Goal: Transaction & Acquisition: Purchase product/service

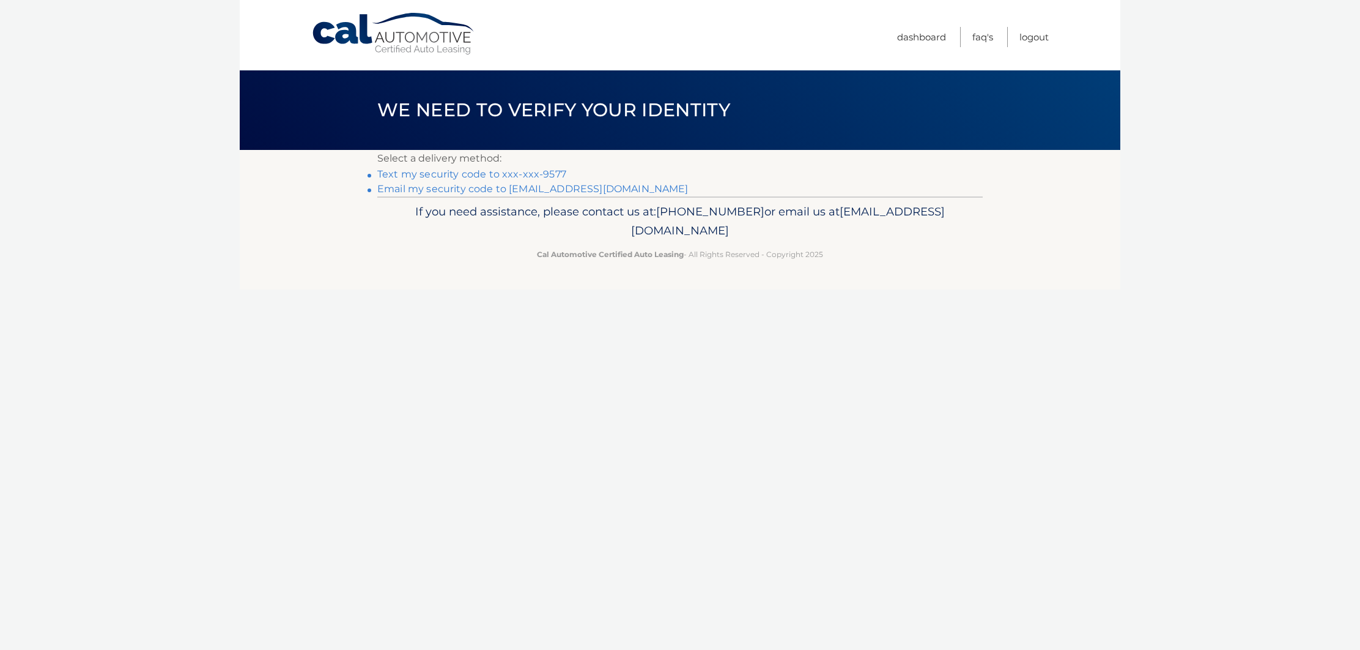
click at [504, 176] on link "Text my security code to xxx-xxx-9577" at bounding box center [471, 174] width 189 height 12
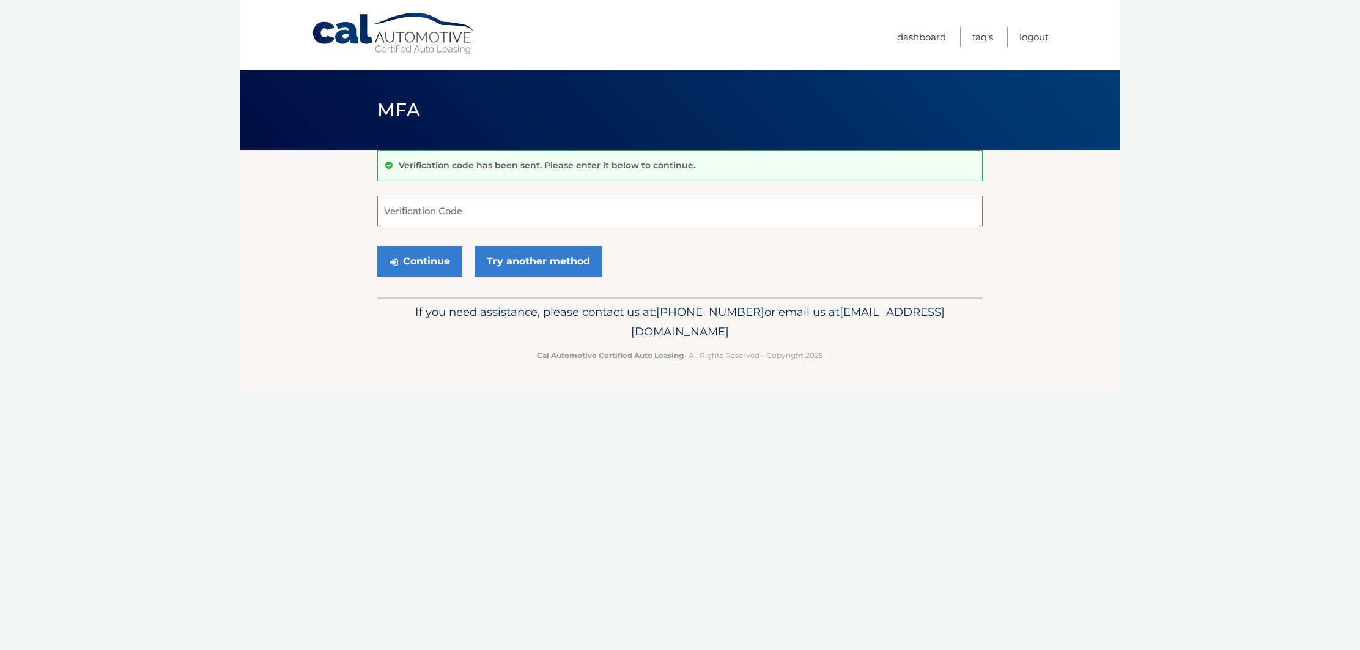
click at [394, 209] on input "Verification Code" at bounding box center [679, 211] width 605 height 31
type input "539156"
click at [417, 264] on button "Continue" at bounding box center [419, 261] width 85 height 31
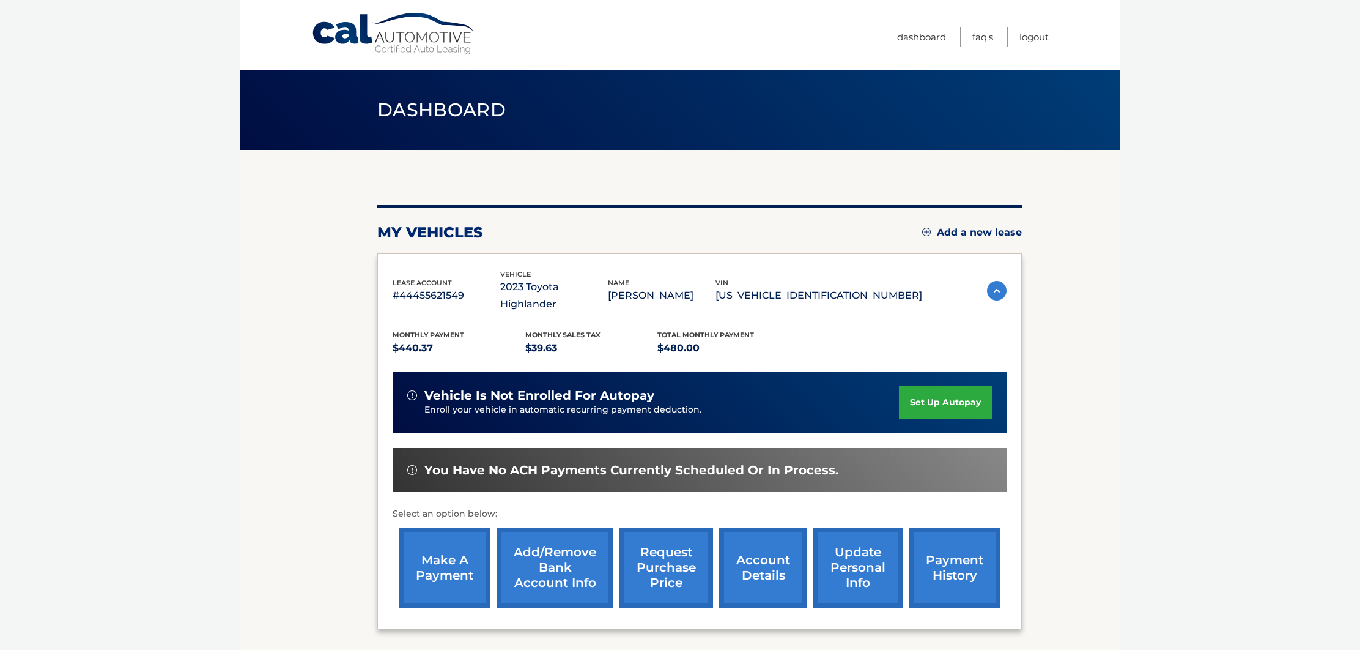
click at [461, 546] on link "make a payment" at bounding box center [445, 567] width 92 height 80
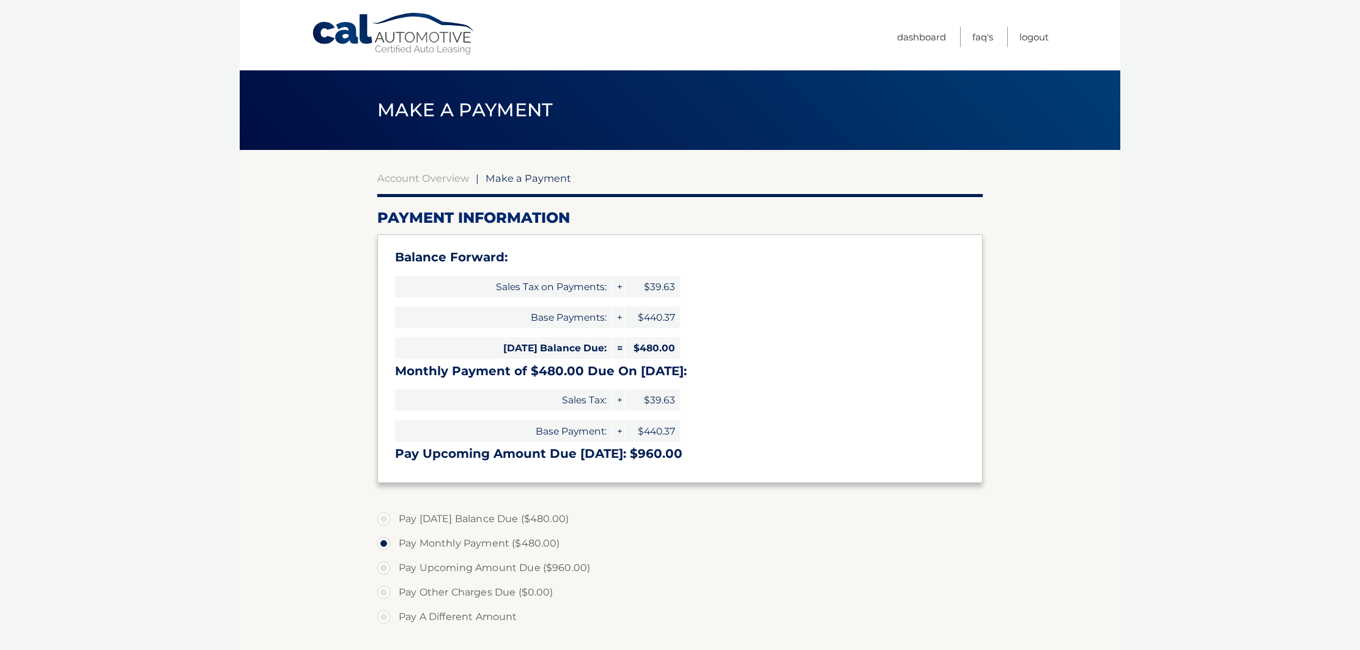
select select "MjYwY2FmN2EtZjQzNy00ZGI4LWJmYTItMTI3NGI1YjhiZmY1"
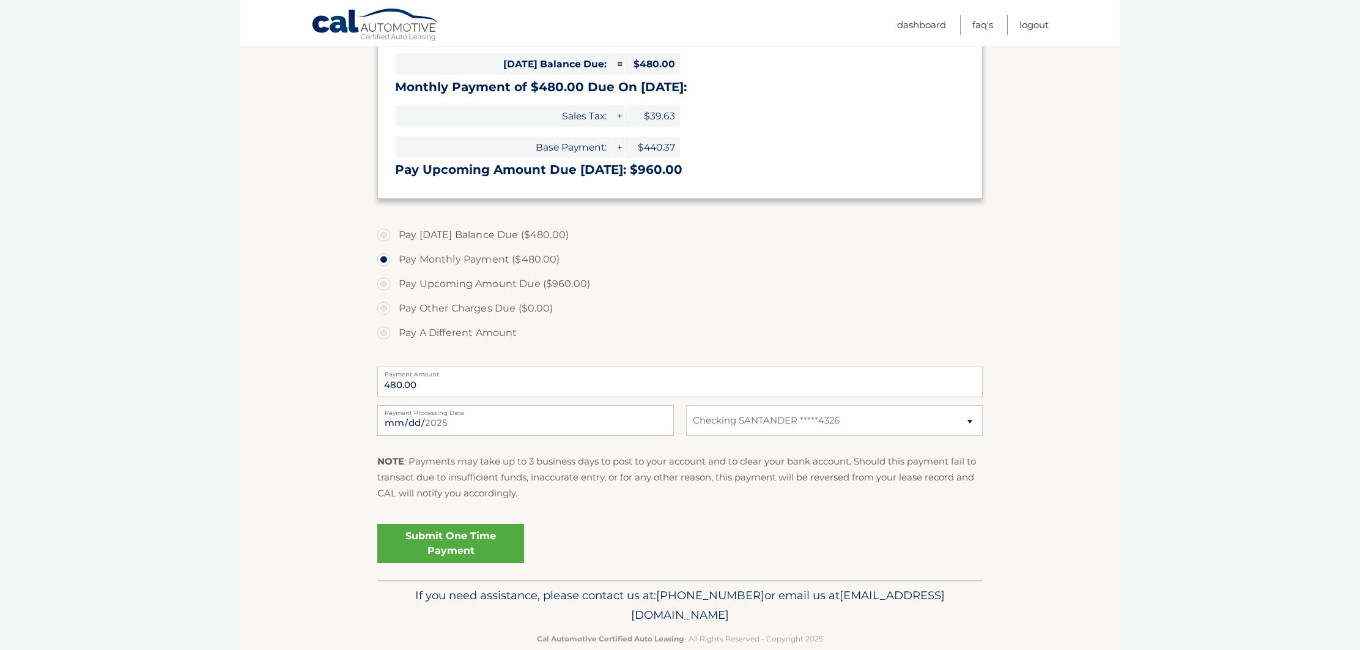
scroll to position [307, 0]
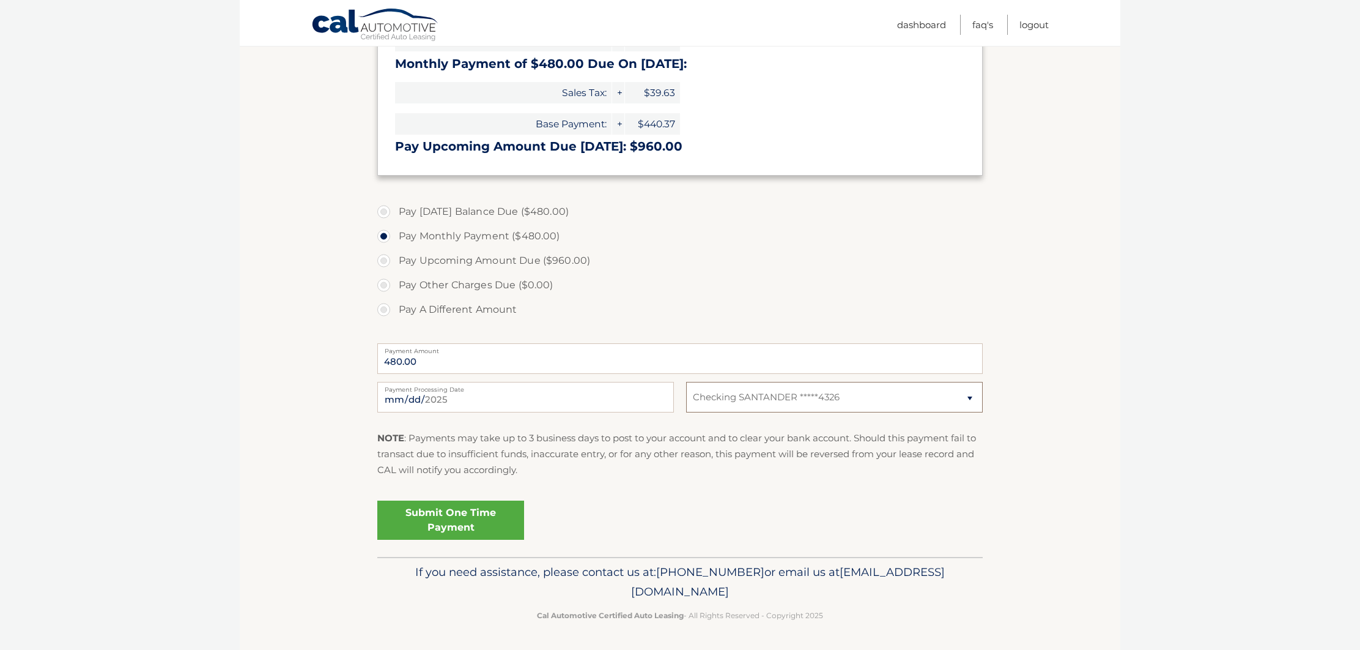
click at [969, 398] on select "Select Bank Account Checking SANTANDER *****4326" at bounding box center [834, 397] width 297 height 31
click at [922, 25] on link "Dashboard" at bounding box center [921, 25] width 49 height 20
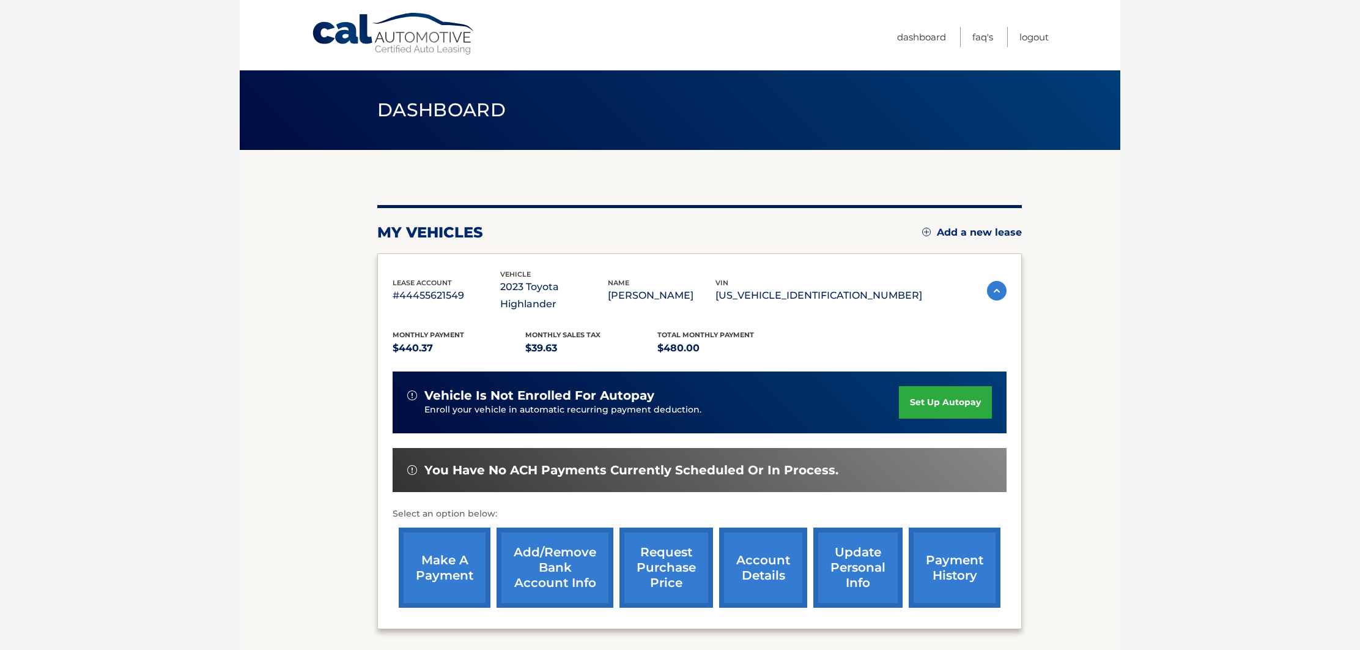
click at [556, 550] on link "Add/Remove bank account info" at bounding box center [555, 567] width 117 height 80
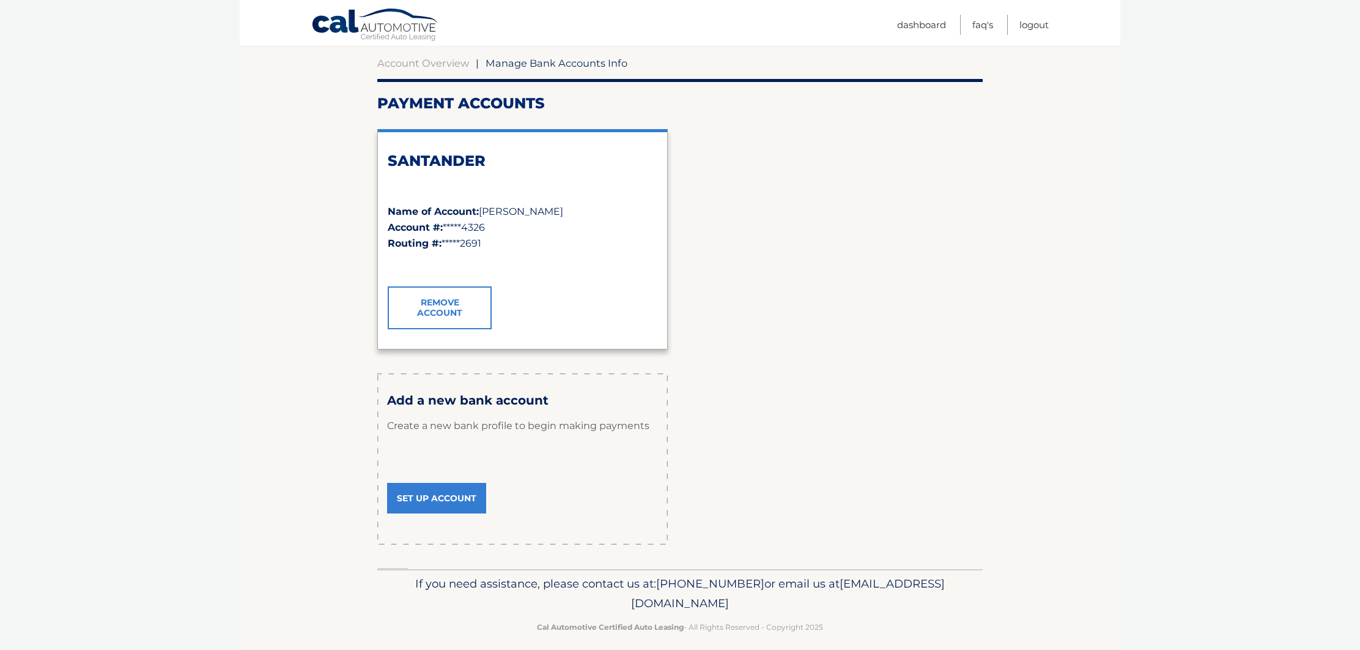
scroll to position [117, 0]
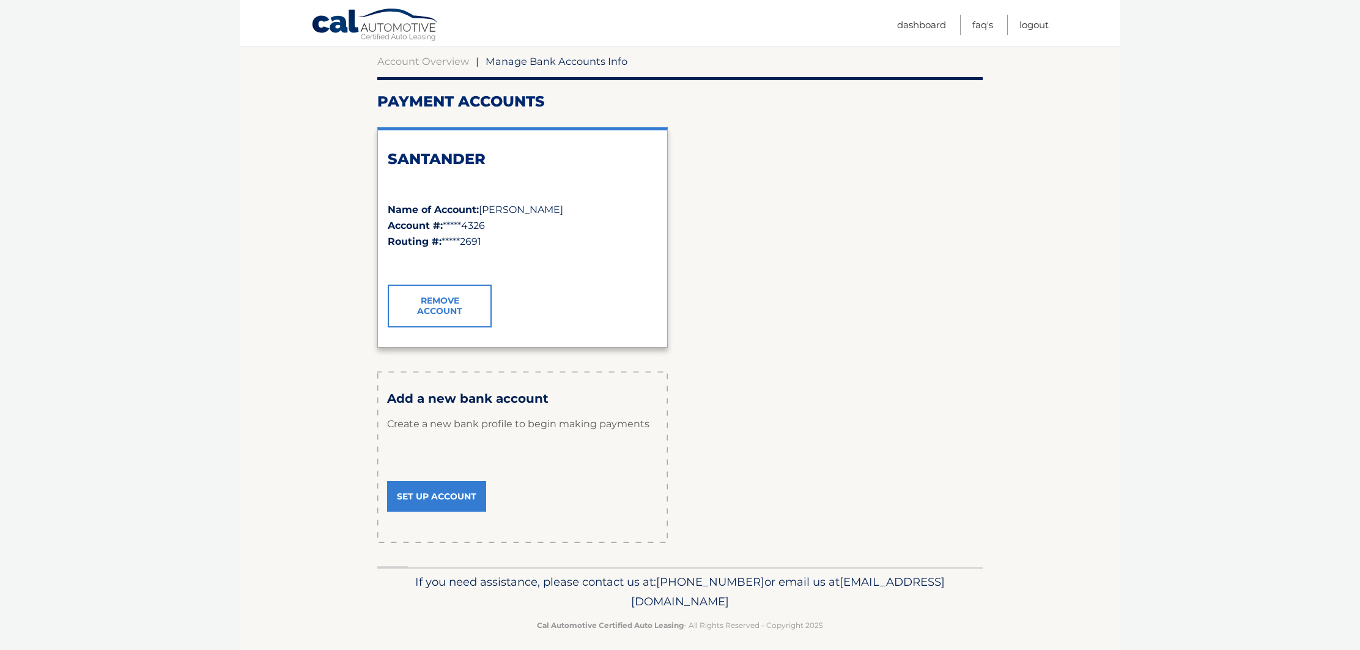
click at [432, 501] on link "Set Up Account" at bounding box center [436, 496] width 99 height 31
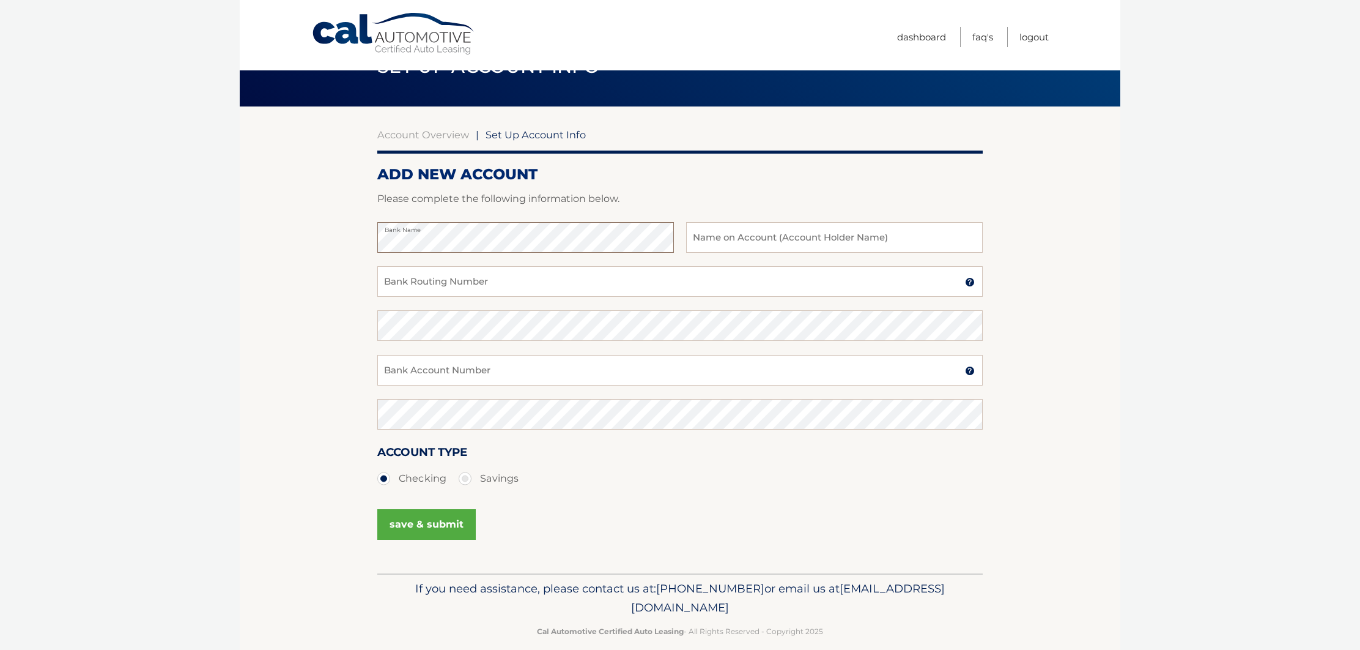
scroll to position [60, 0]
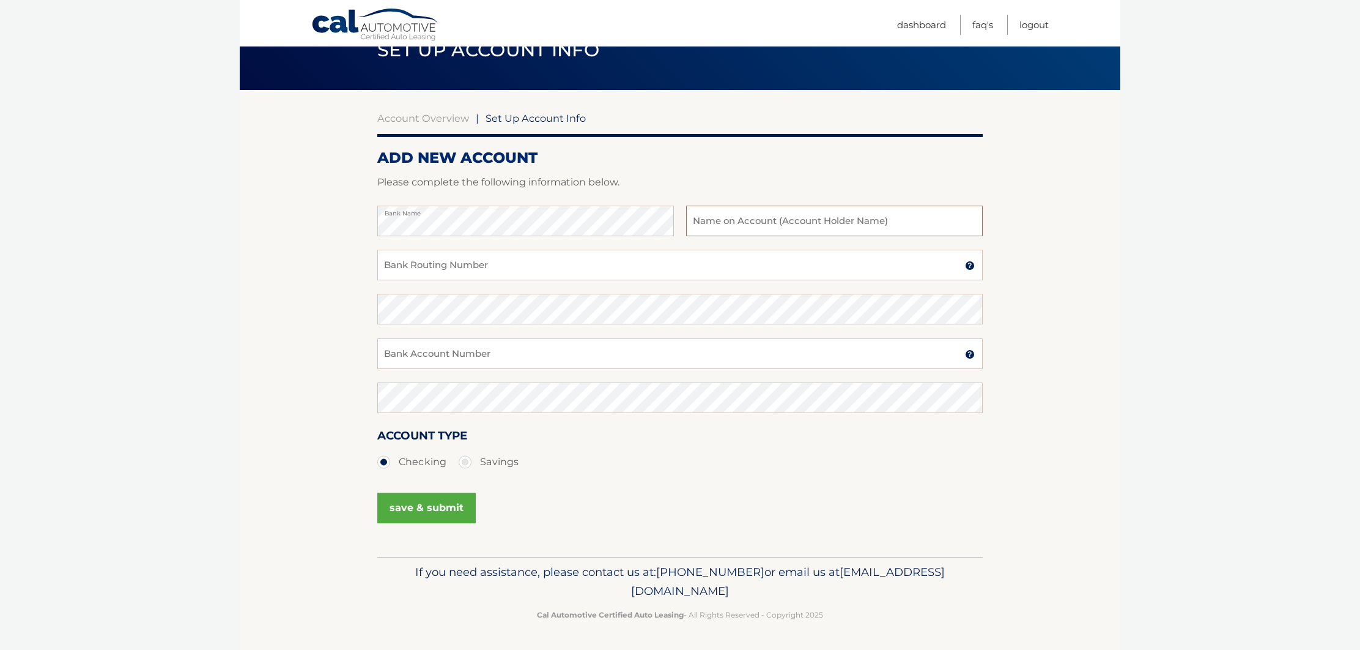
click at [834, 221] on input "text" at bounding box center [834, 221] width 297 height 31
type input "[PERSON_NAME]"
click at [514, 268] on input "Bank Routing Number" at bounding box center [679, 265] width 605 height 31
type input "026013673"
click at [502, 361] on input "Bank Account Number" at bounding box center [679, 353] width 605 height 31
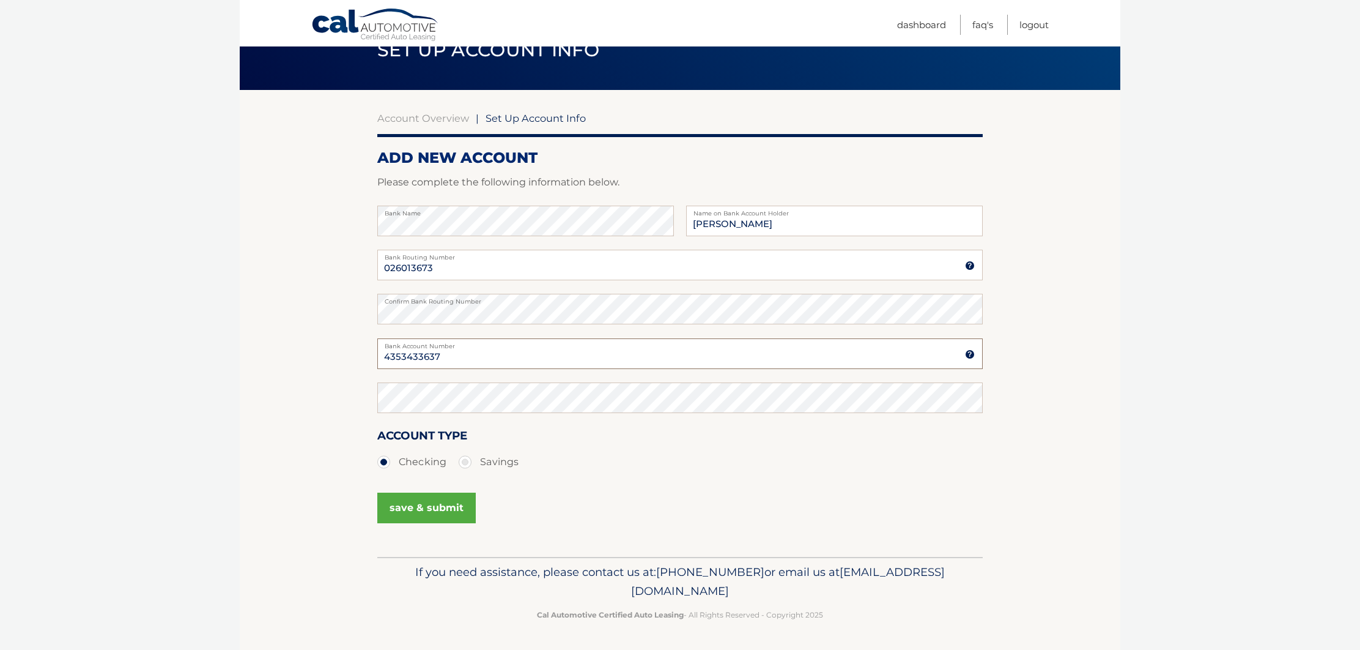
type input "4353433637"
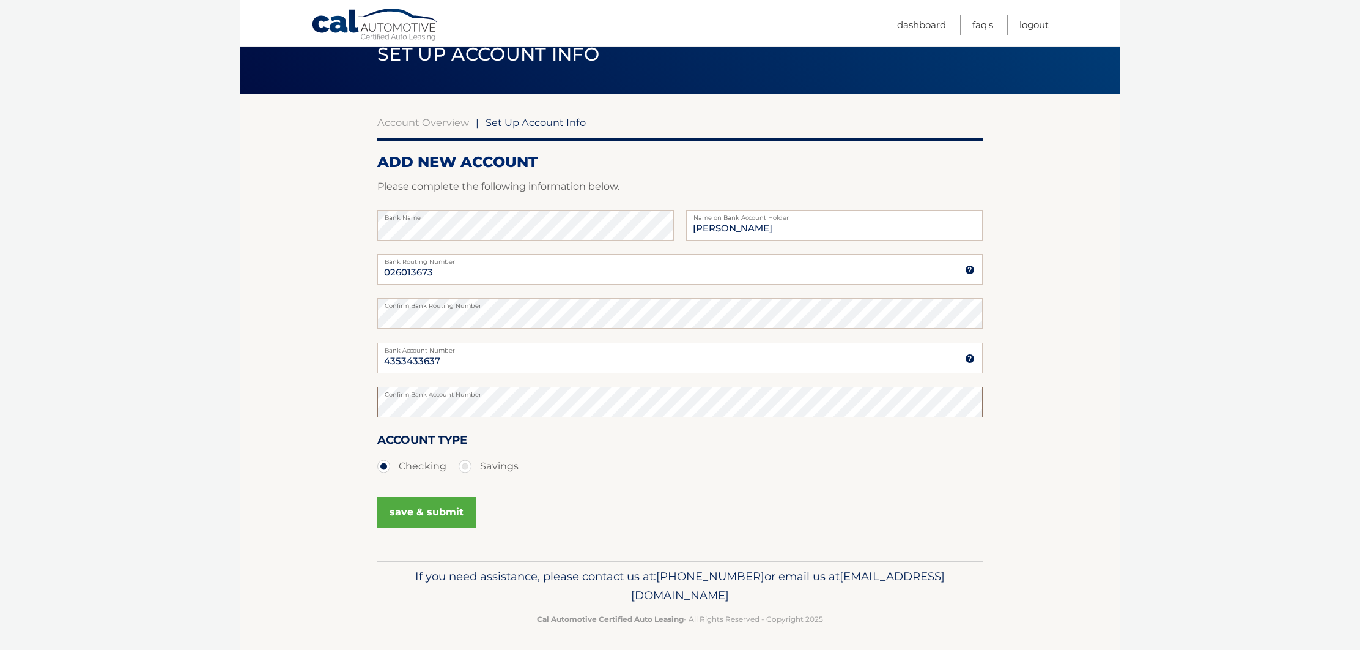
scroll to position [55, 0]
click at [426, 510] on button "save & submit" at bounding box center [426, 512] width 98 height 31
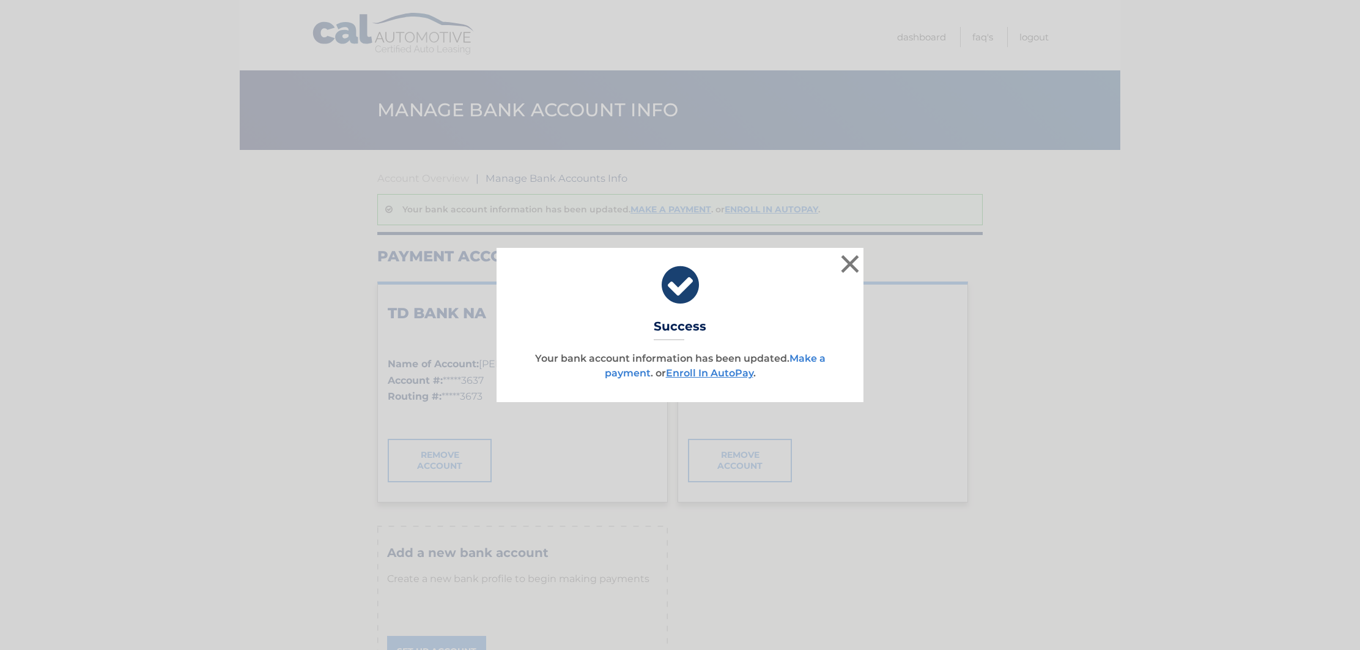
click at [624, 374] on link "Make a payment" at bounding box center [715, 365] width 221 height 26
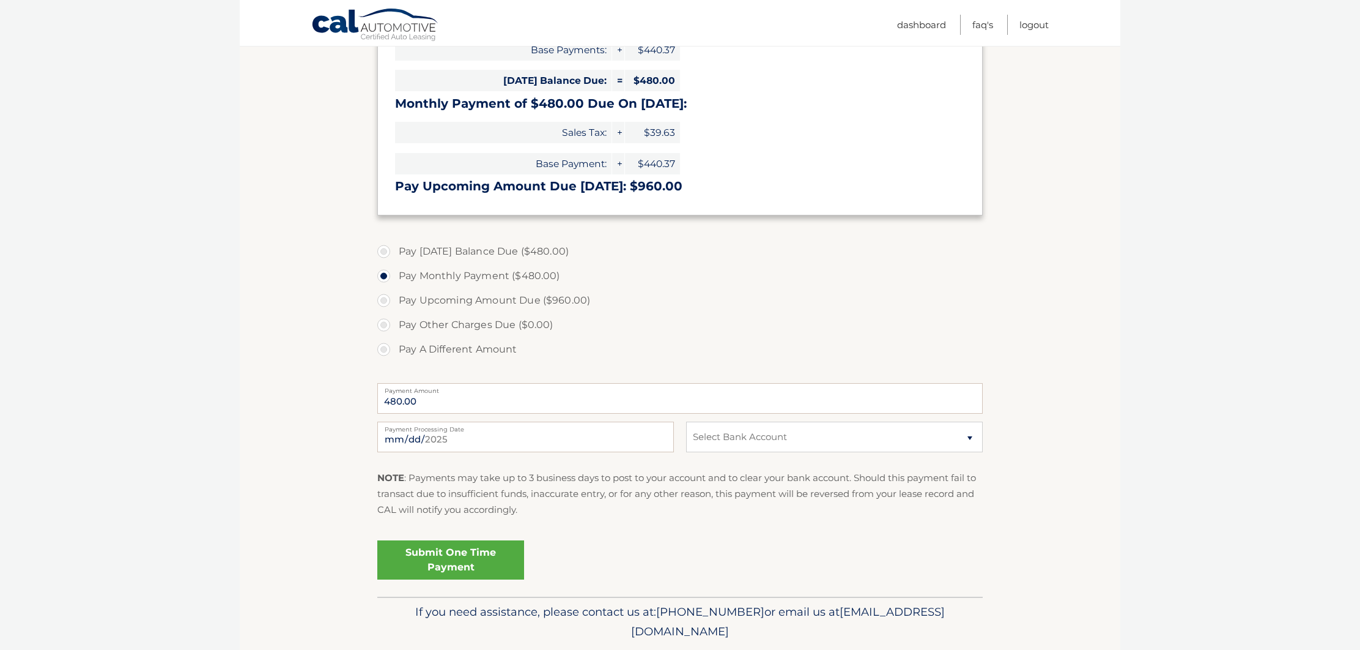
scroll to position [307, 0]
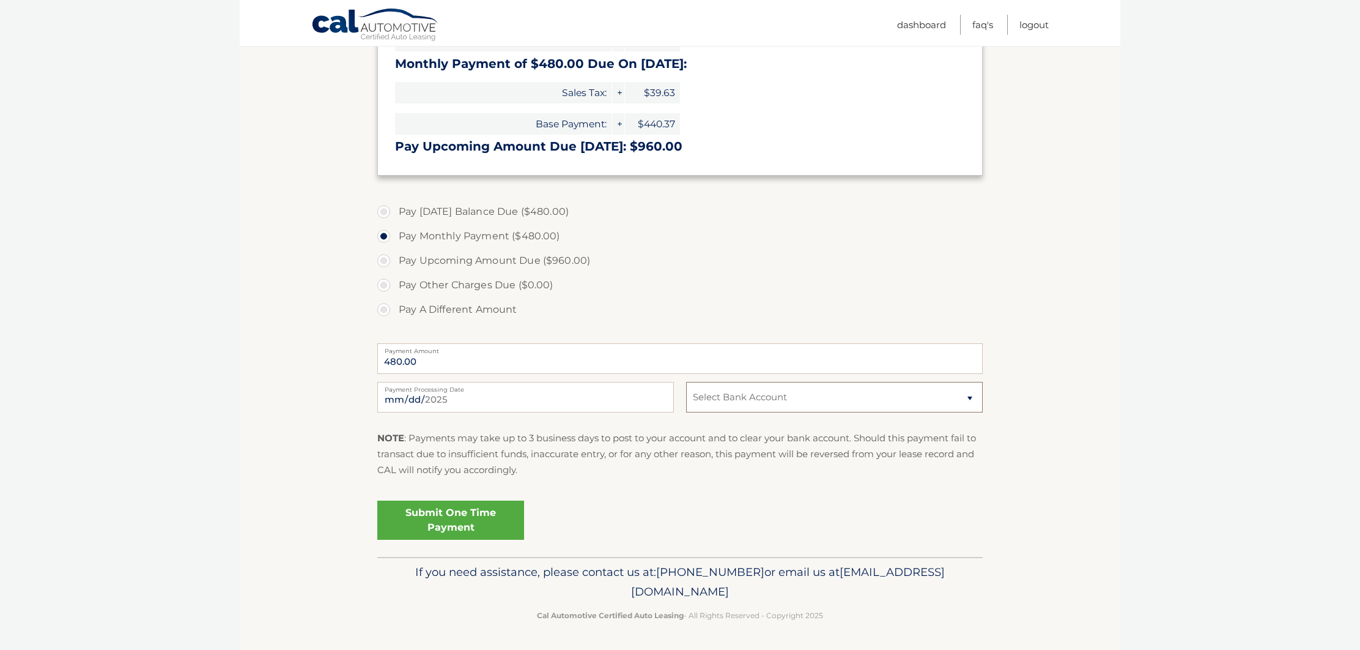
click at [971, 397] on select "Select Bank Account Checking TD BANK NA *****3637 Checking SANTANDER *****4326" at bounding box center [834, 397] width 297 height 31
select select "ZTQyNDIzZDEtOTJkZS00ZDY0LWIwNDktM2Y2ZDZkOWRjZjE0"
click at [686, 382] on select "Select Bank Account Checking TD BANK NA *****3637 Checking SANTANDER *****4326" at bounding box center [834, 397] width 297 height 31
click at [447, 511] on link "Submit One Time Payment" at bounding box center [450, 519] width 147 height 39
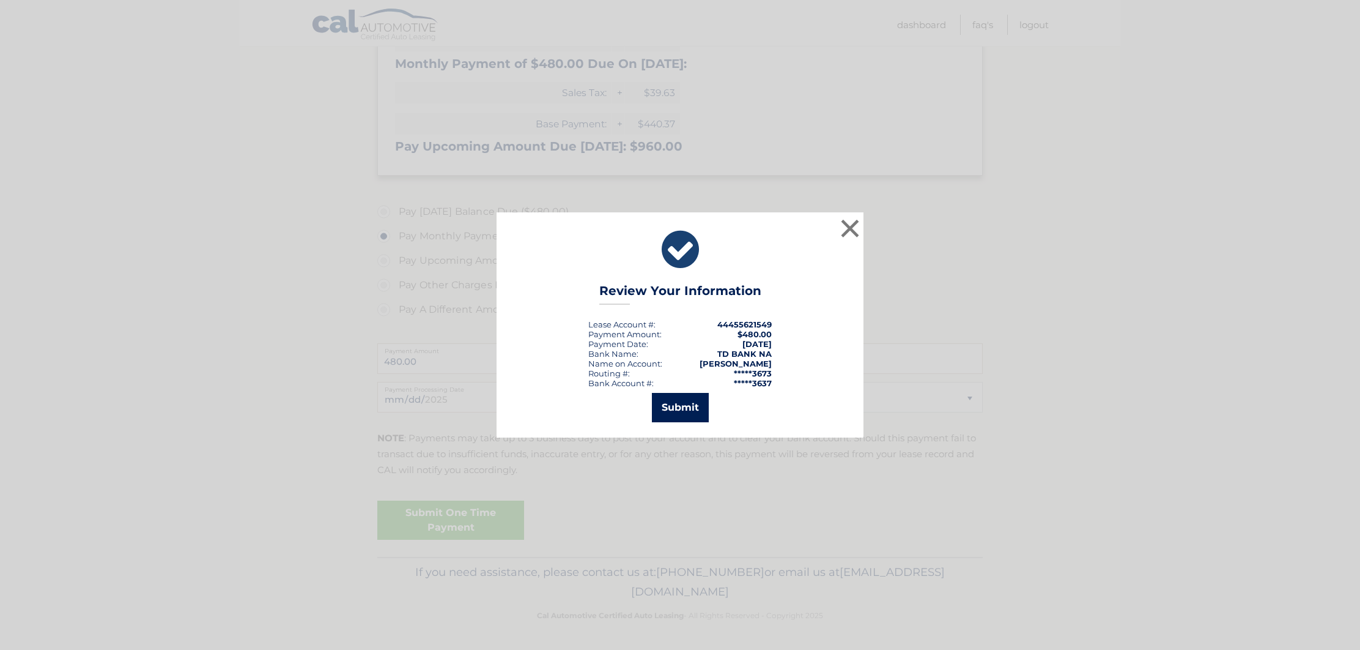
click at [673, 406] on button "Submit" at bounding box center [680, 407] width 57 height 29
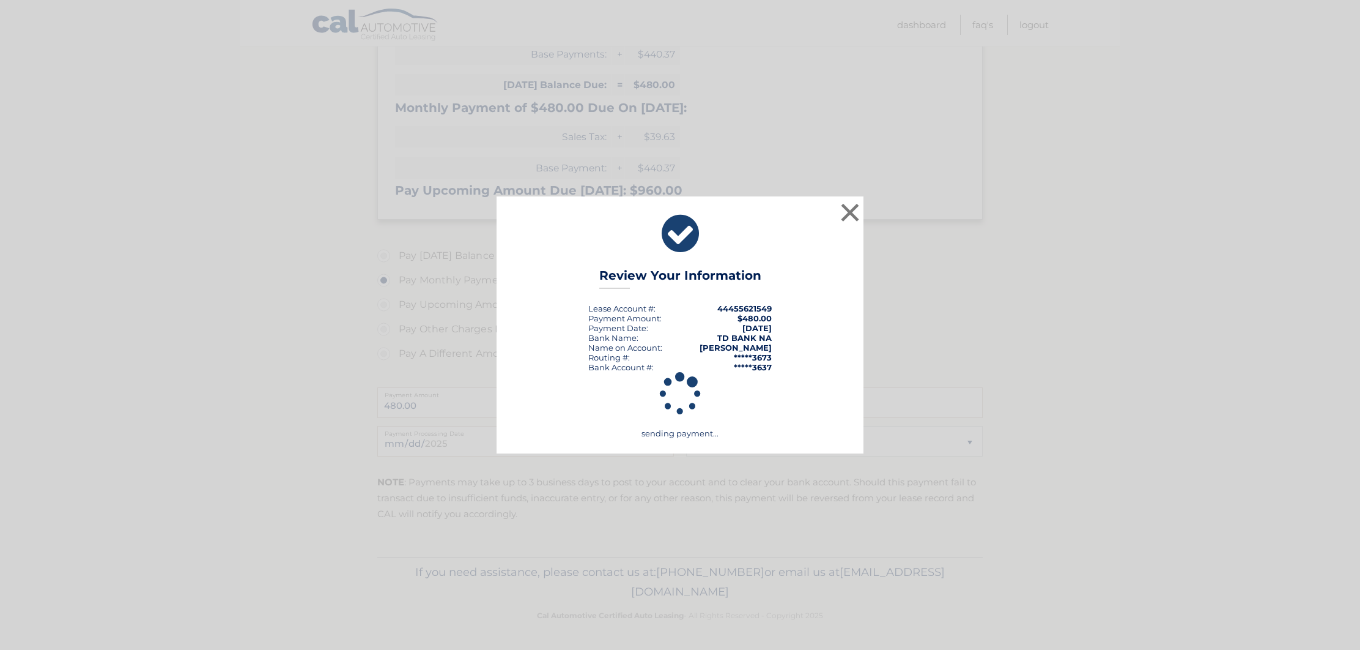
scroll to position [263, 0]
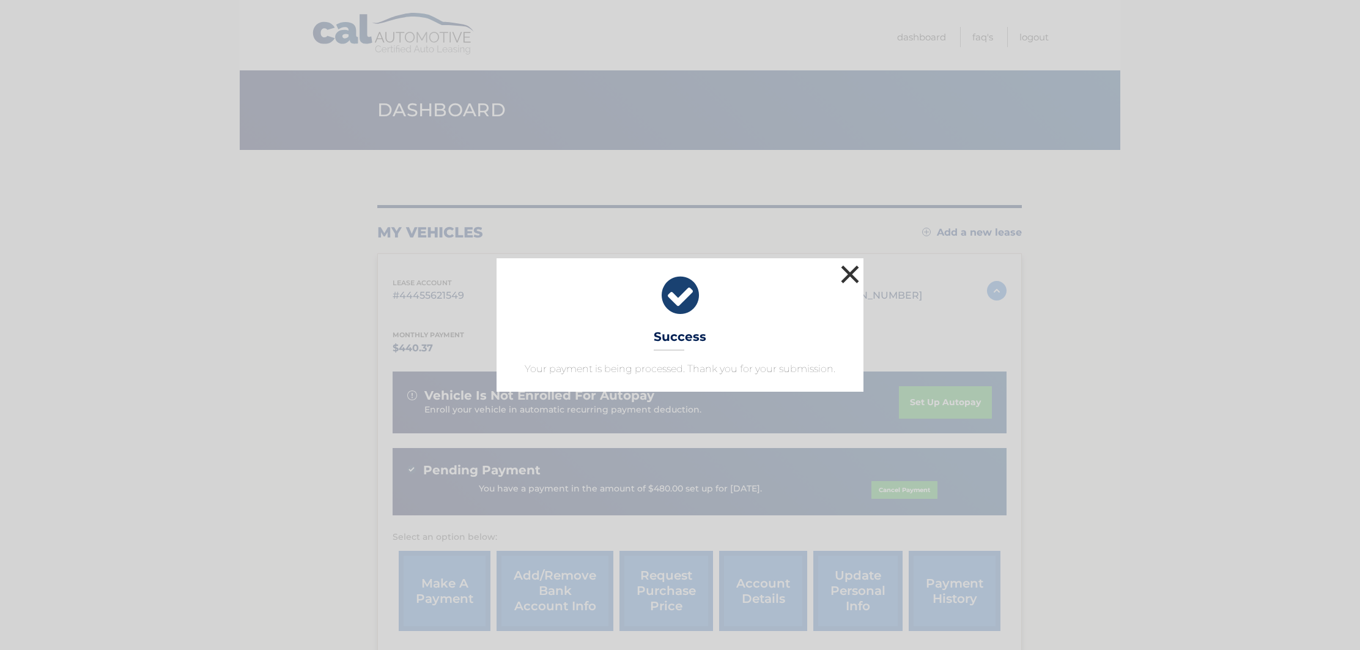
click at [852, 273] on button "×" at bounding box center [850, 274] width 24 height 24
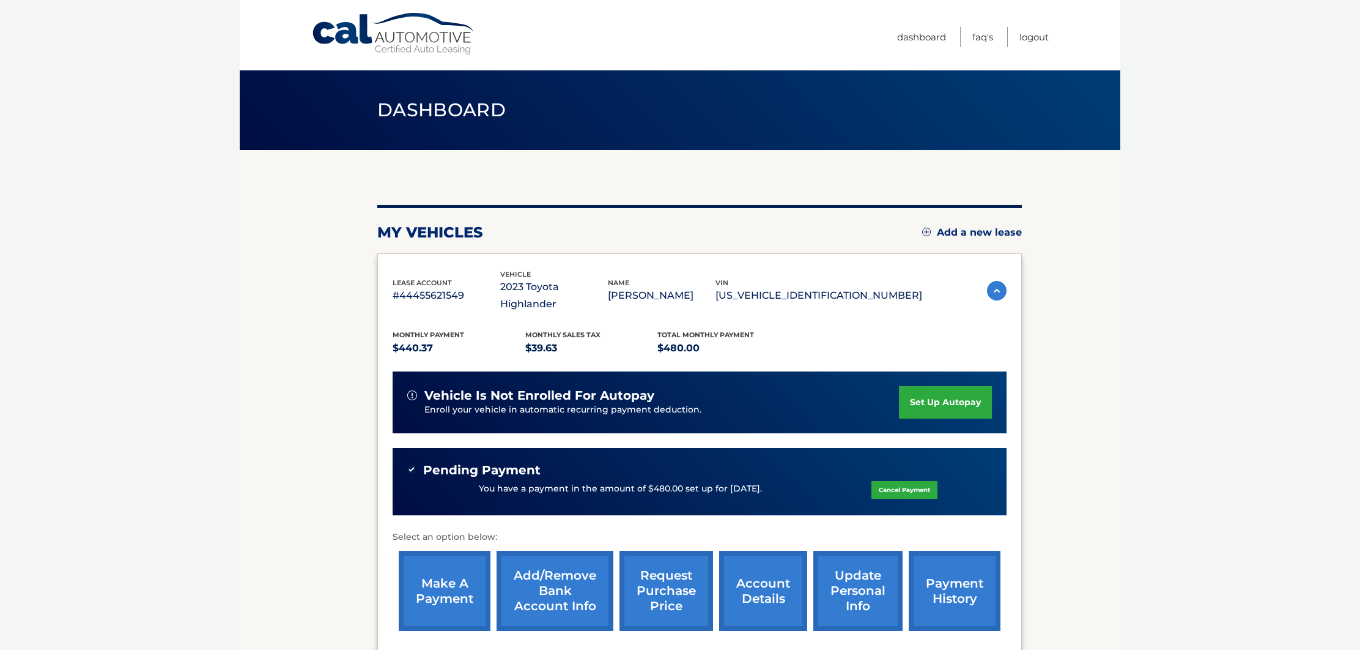
scroll to position [4, 0]
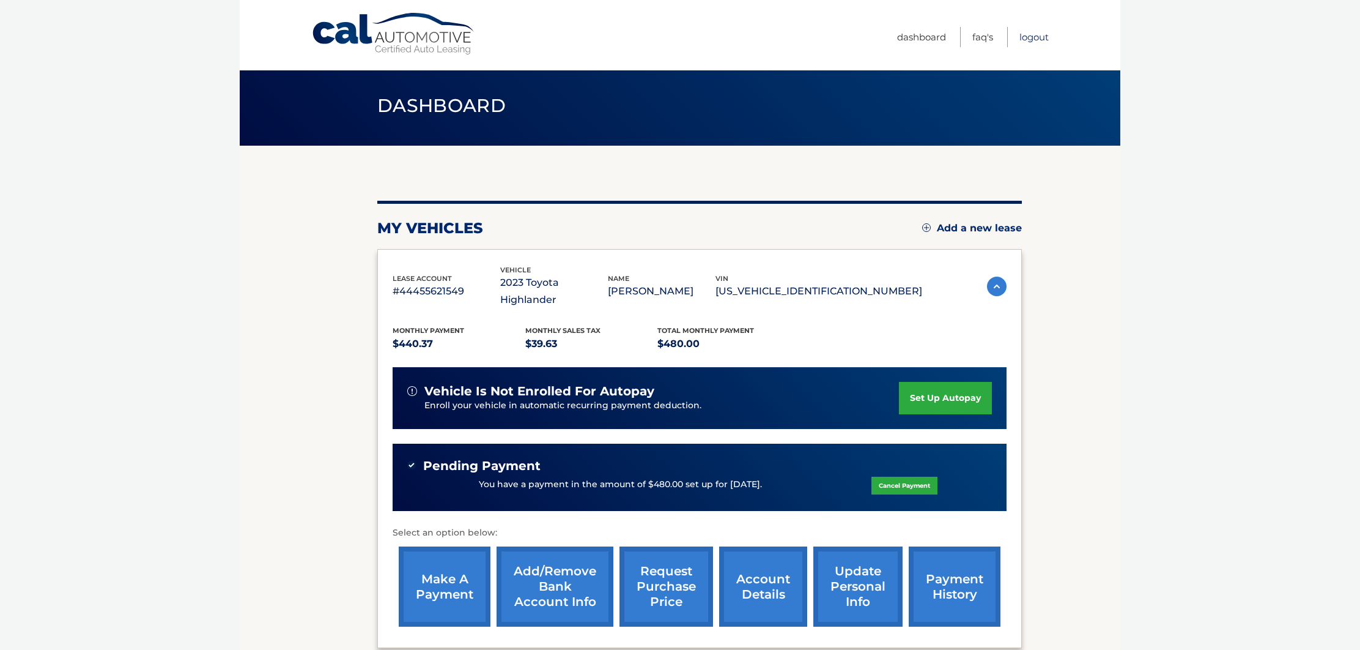
click at [1039, 34] on link "Logout" at bounding box center [1034, 37] width 29 height 20
